Goal: Task Accomplishment & Management: Manage account settings

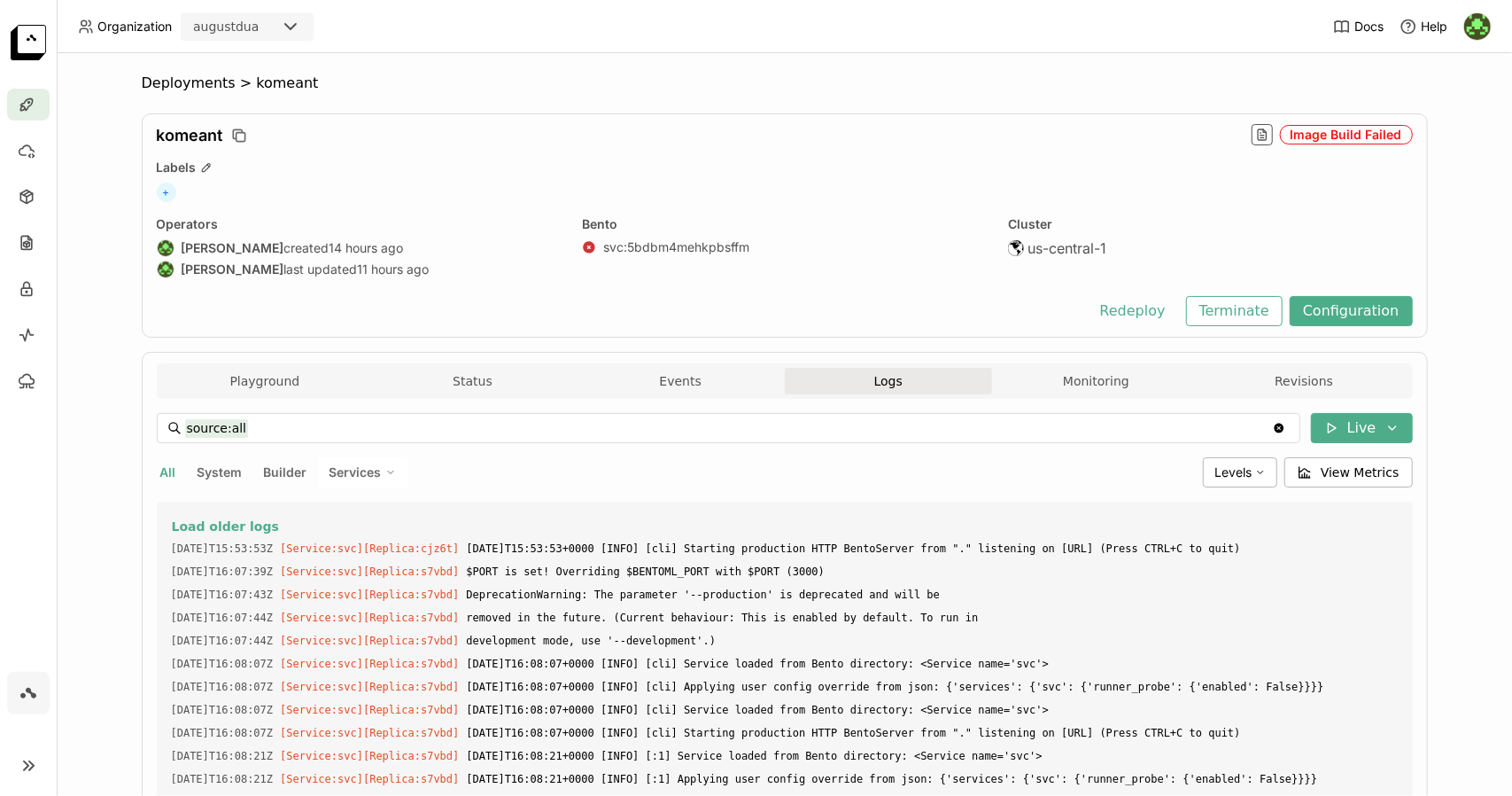
scroll to position [4736, 0]
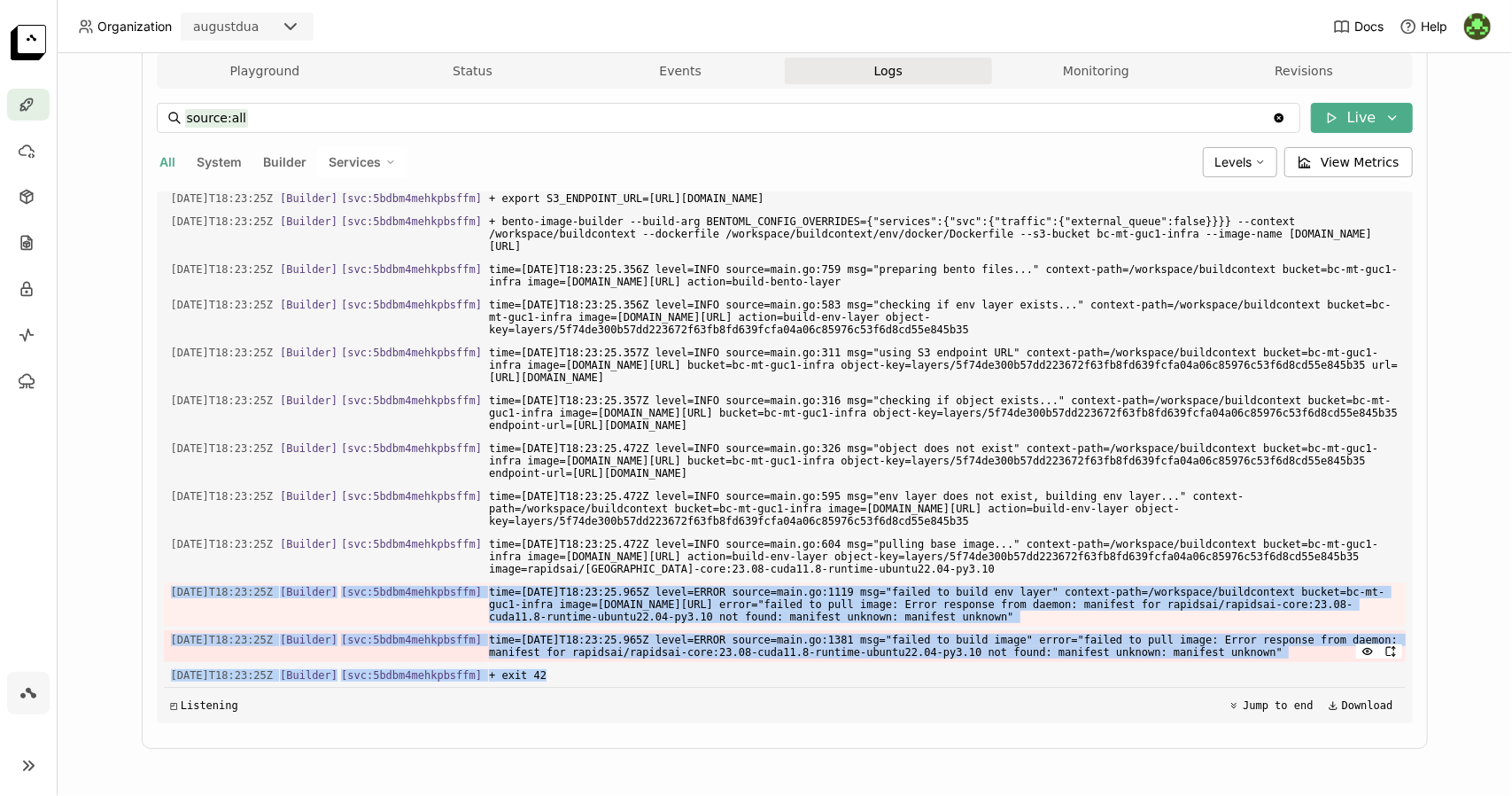
drag, startPoint x: 163, startPoint y: 586, endPoint x: 843, endPoint y: 660, distance: 684.0
click at [843, 660] on div "Load older logs [DATE]T15:53:53Z [Service:svc] [Replica: cjz6t ] [DATE]T15:53:5…" at bounding box center [784, 457] width 1242 height 532
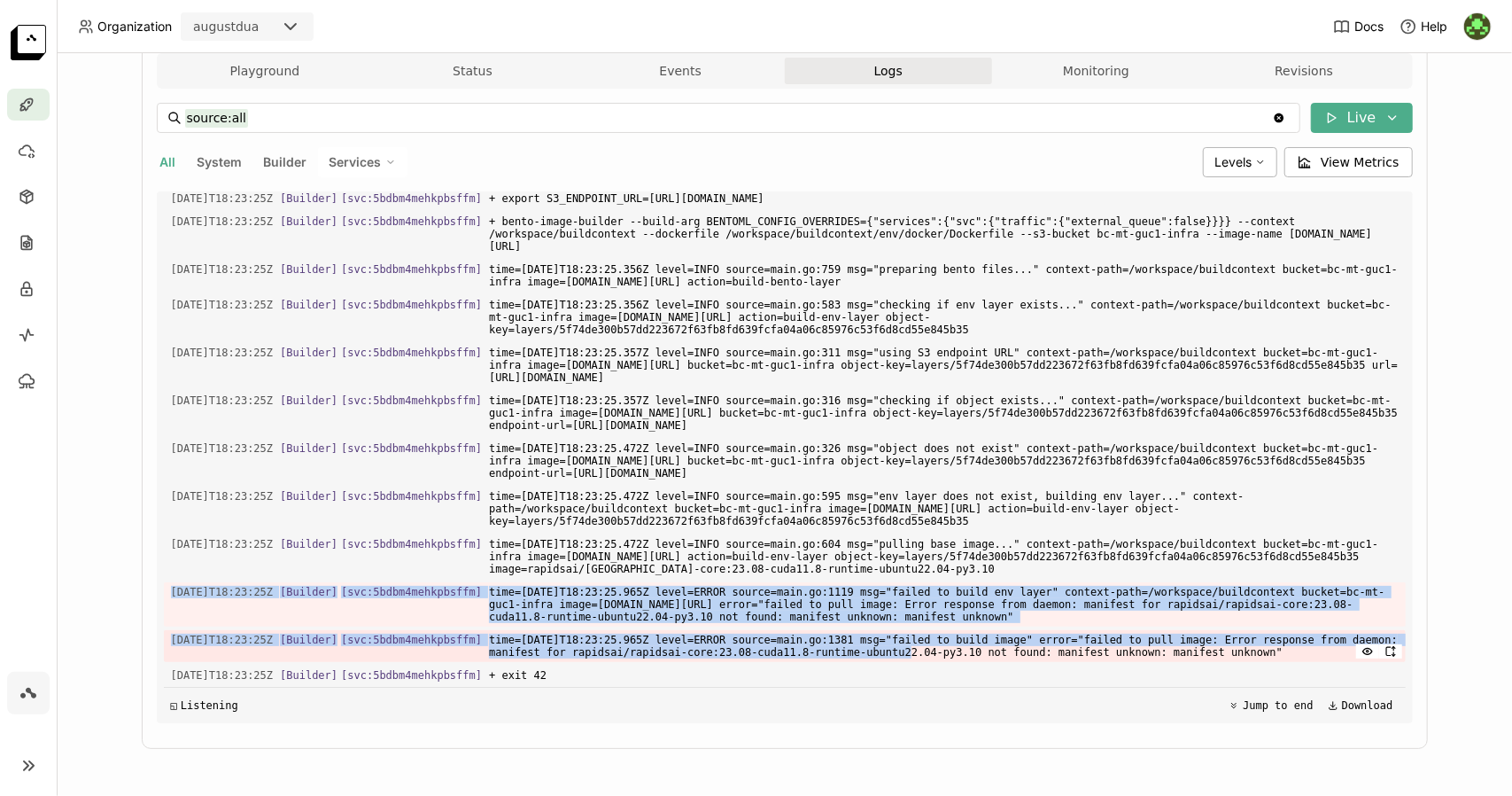
copy div "[DATE]T18:23:25Z [Builder] [ svc:5bdbm4mehkpbsffm ] time=[DATE]T18:23:25.965Z l…"
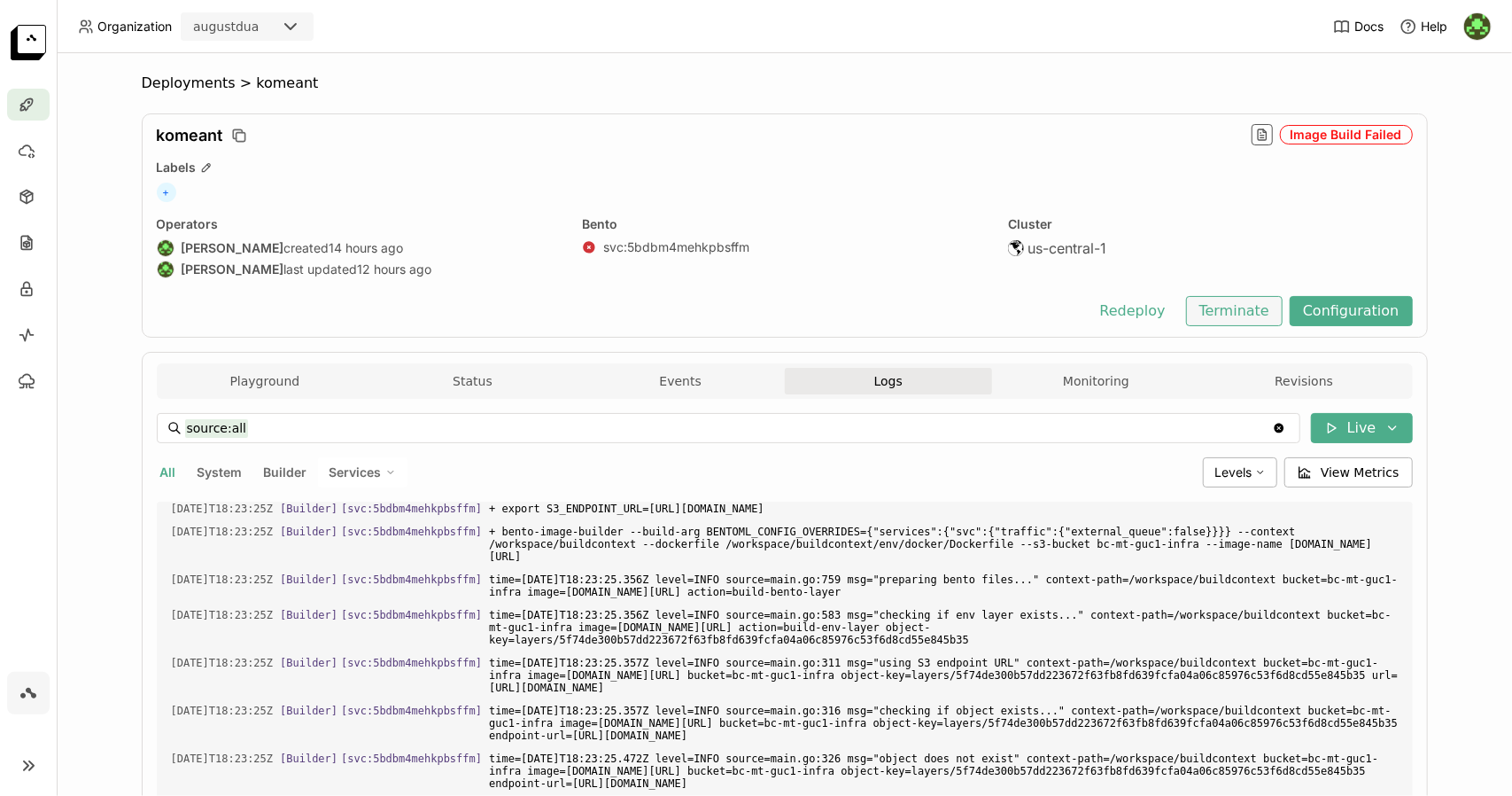
click at [1275, 302] on button "Terminate" at bounding box center [1233, 311] width 96 height 30
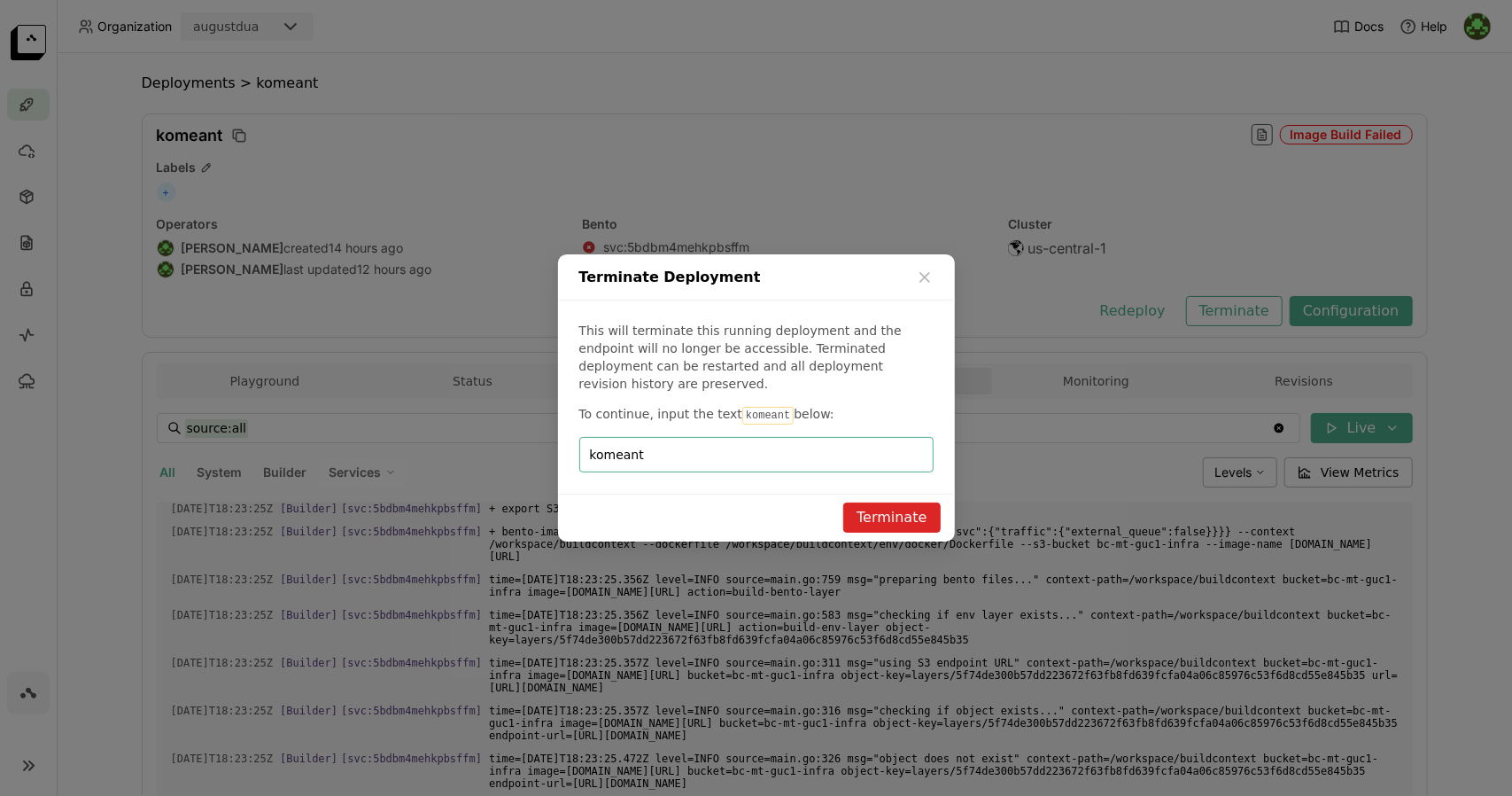
type input "komeant"
click at [919, 513] on button "Terminate" at bounding box center [891, 517] width 96 height 30
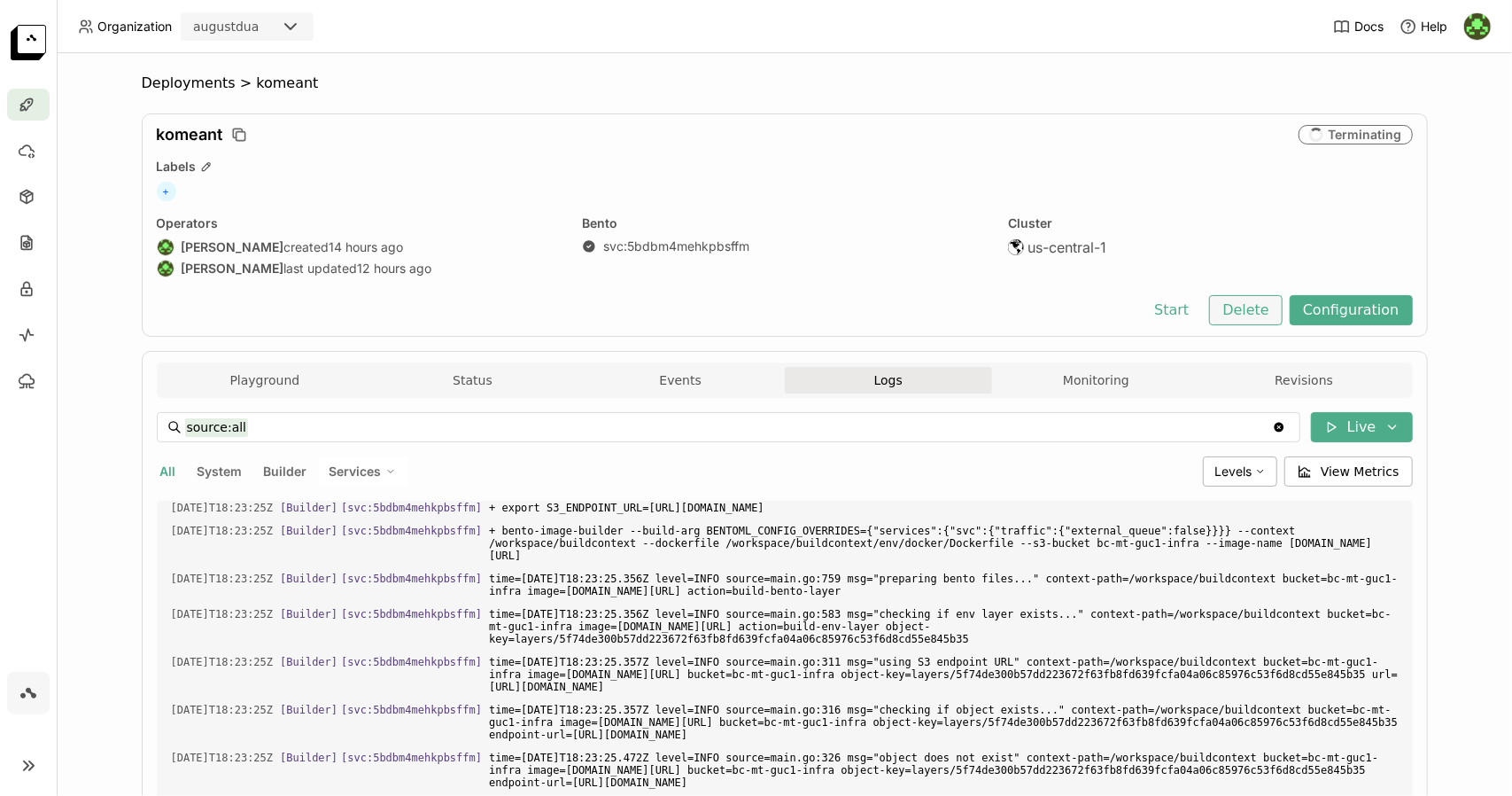
click at [1256, 299] on button "Delete" at bounding box center [1245, 310] width 74 height 30
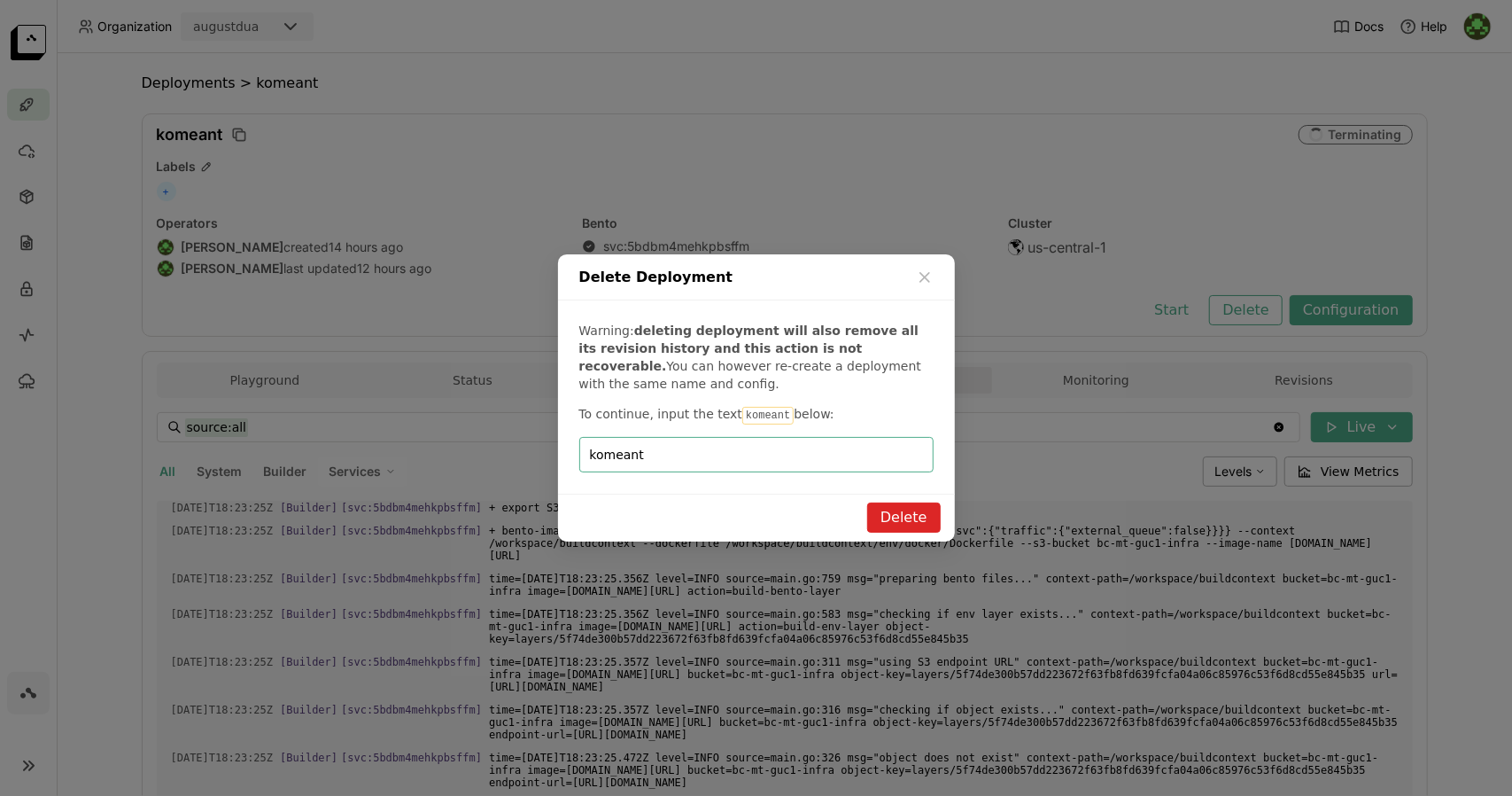
type input "komeant"
click at [909, 510] on button "Delete" at bounding box center [903, 517] width 74 height 30
click at [909, 510] on icon "loading" at bounding box center [903, 517] width 18 height 18
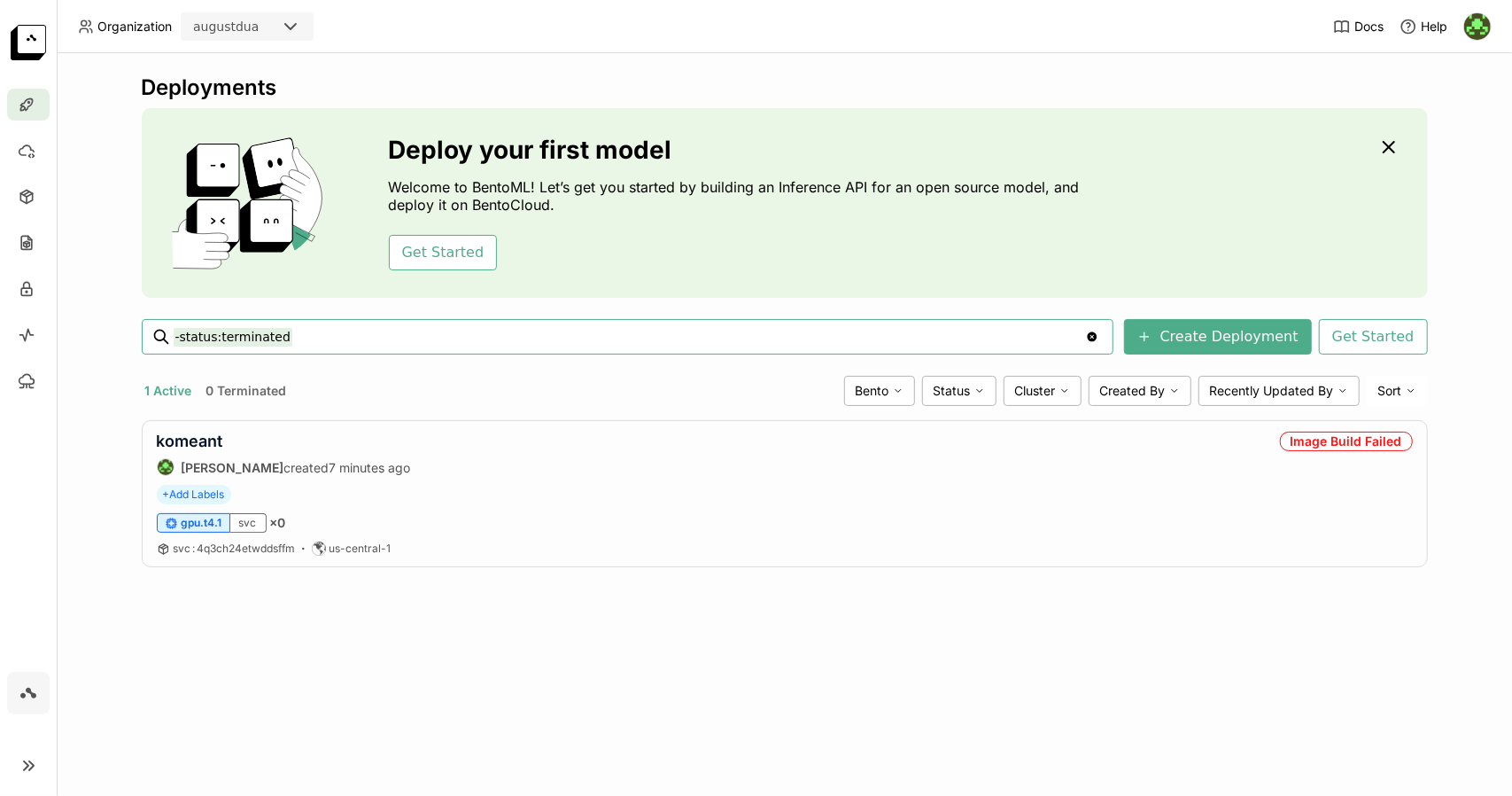
click at [1444, 202] on div "Deployments Deploy your first model Welcome to BentoML! Let’s get you started b…" at bounding box center [784, 425] width 1455 height 743
click at [201, 438] on link "komeant" at bounding box center [189, 440] width 66 height 19
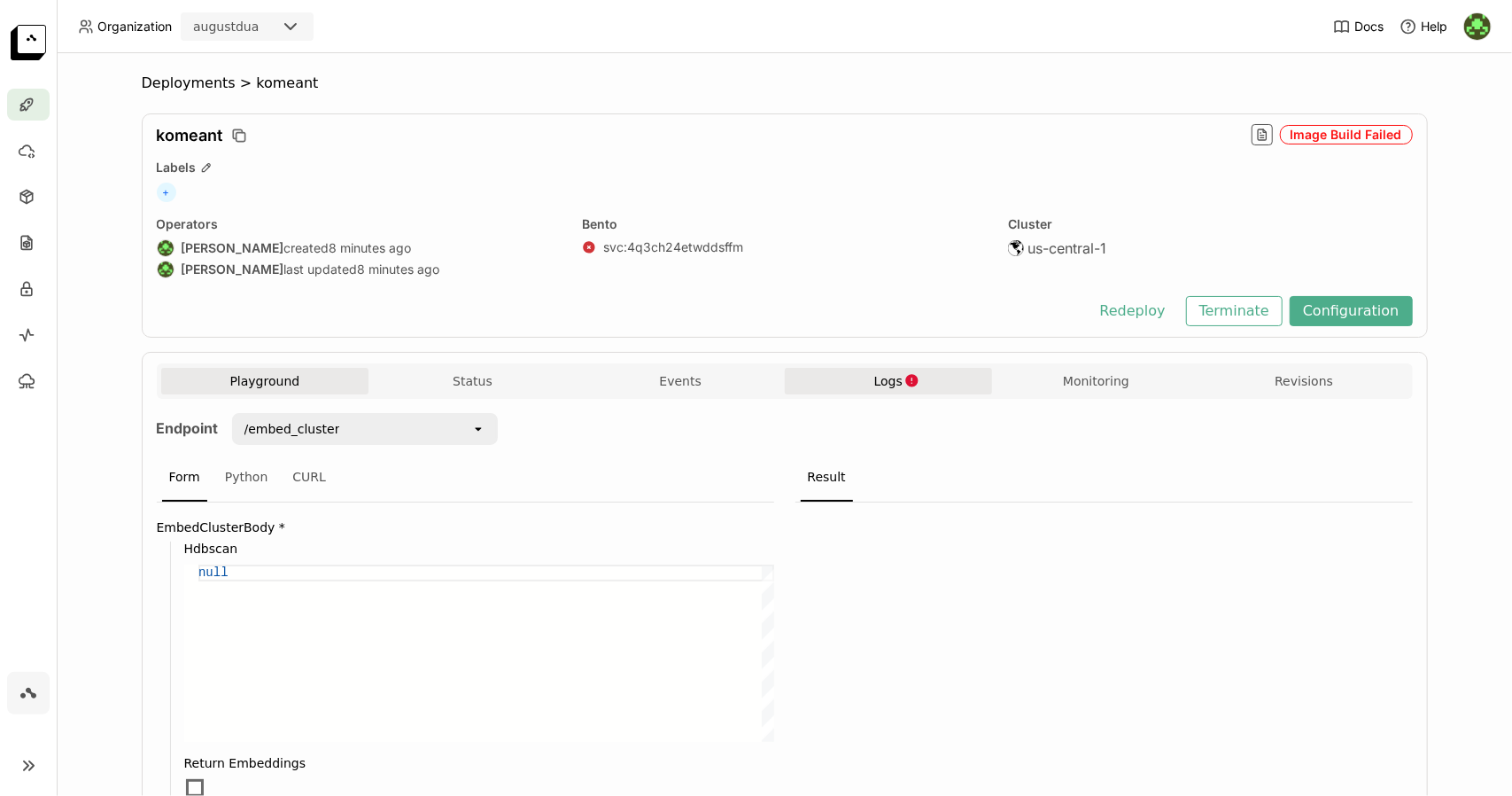
click at [884, 377] on span "Logs" at bounding box center [888, 381] width 28 height 16
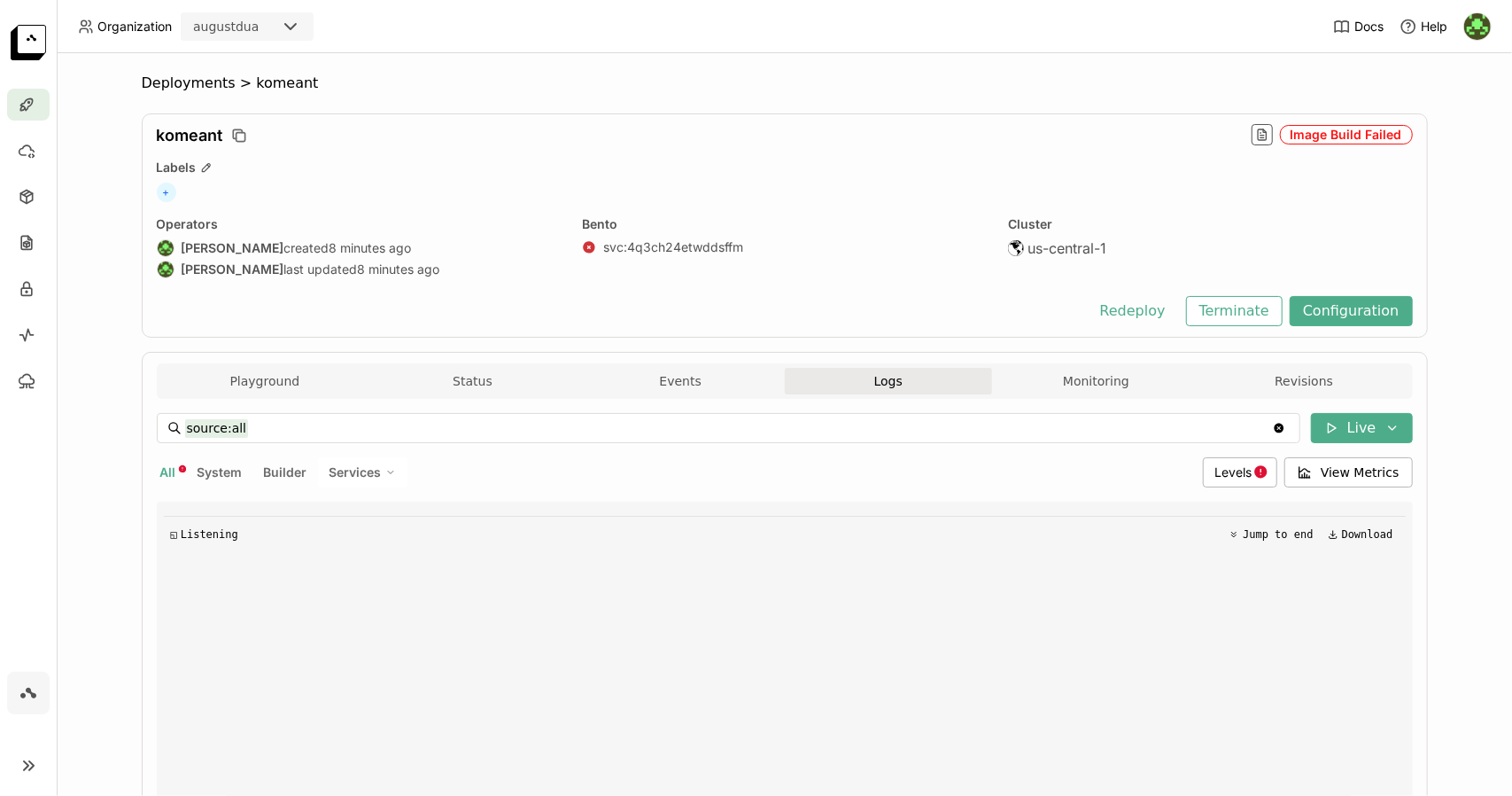
scroll to position [864, 0]
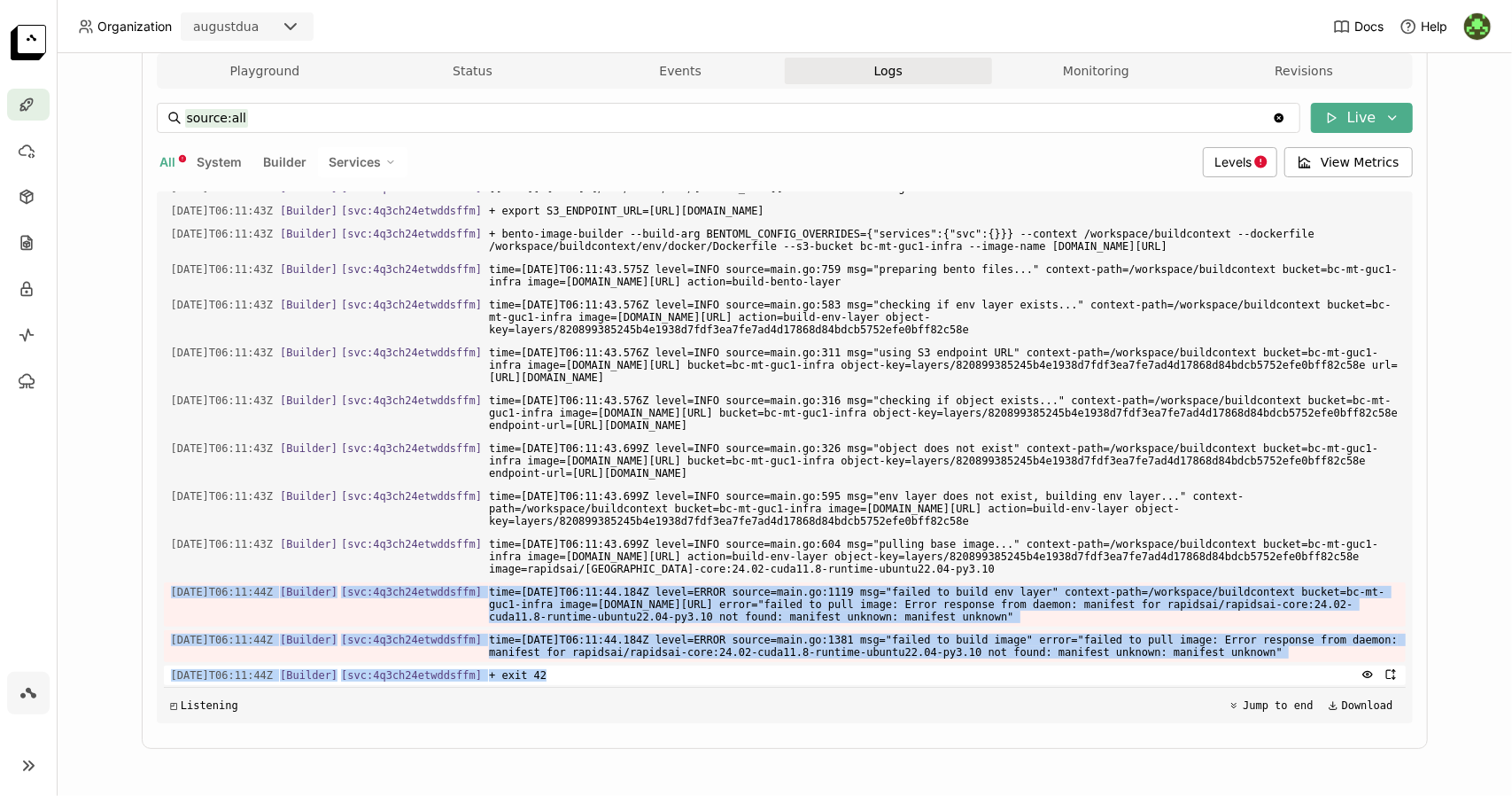
drag, startPoint x: 153, startPoint y: 582, endPoint x: 1218, endPoint y: 667, distance: 1068.4
click at [1218, 667] on div "Load older logs [DATE]T15:53:53Z [Service:svc] [Replica: cjz6t ] [DATE]T15:53:5…" at bounding box center [784, 457] width 1255 height 532
copy div "[DATE]T06:11:44Z [Builder] [ svc:4q3ch24etwddsffm ] time=[DATE]T06:11:44.184Z l…"
